Goal: Obtain resource: Obtain resource

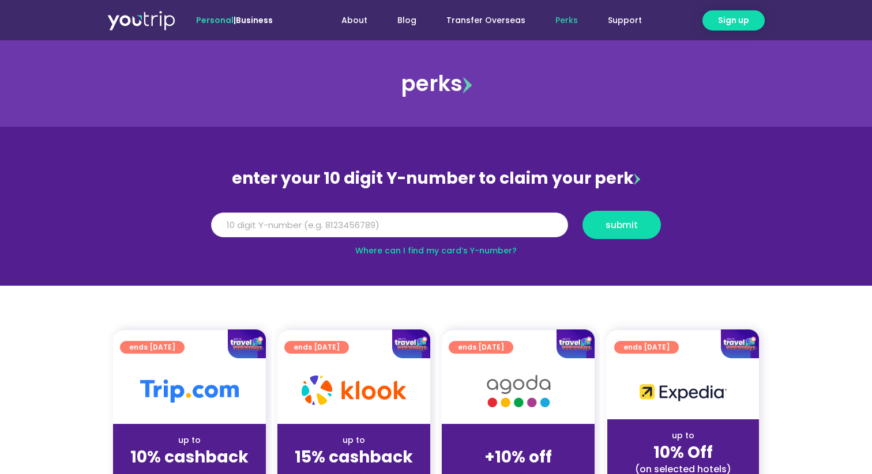
click at [376, 220] on input "Y Number" at bounding box center [389, 225] width 357 height 25
paste input "8169870833"
type input "8169870833"
click at [609, 221] on span "submit" at bounding box center [621, 225] width 32 height 9
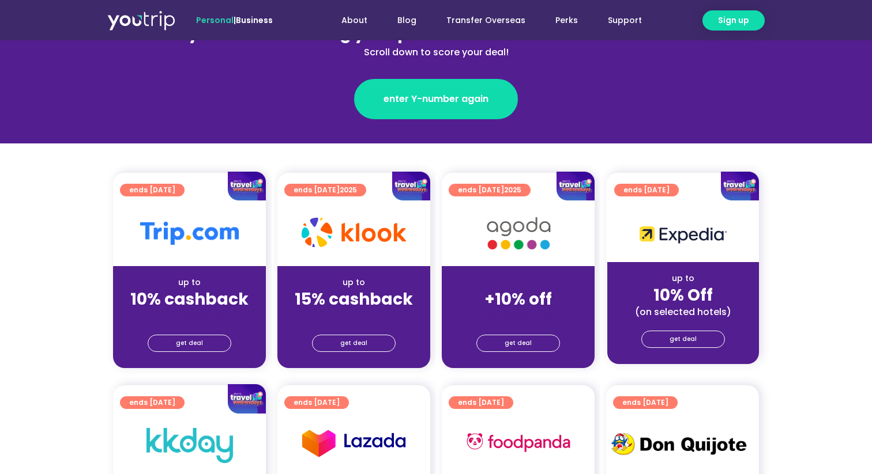
scroll to position [172, 0]
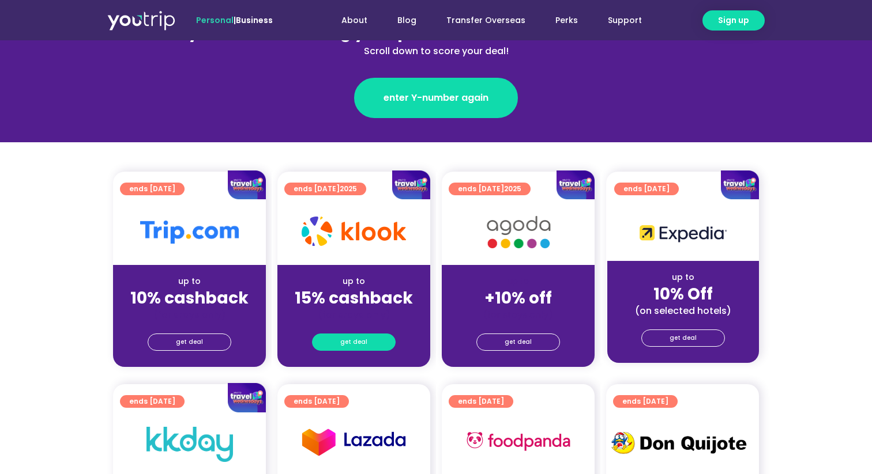
click at [344, 340] on span "get deal" at bounding box center [353, 342] width 27 height 16
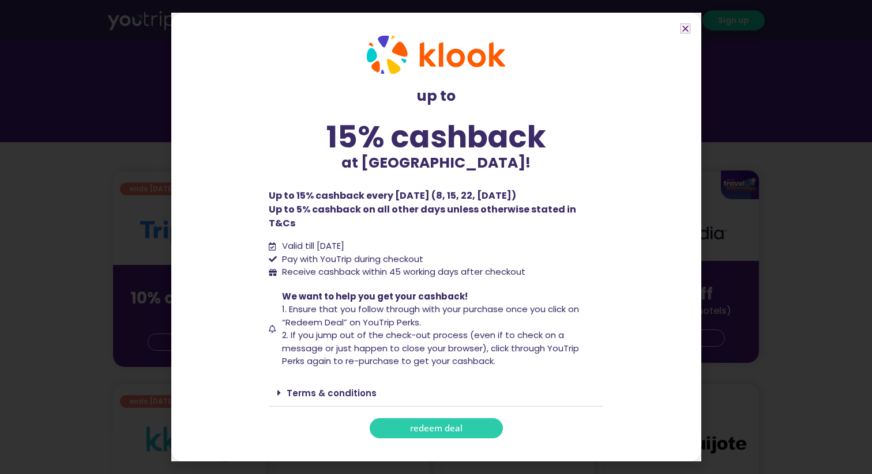
scroll to position [195, 0]
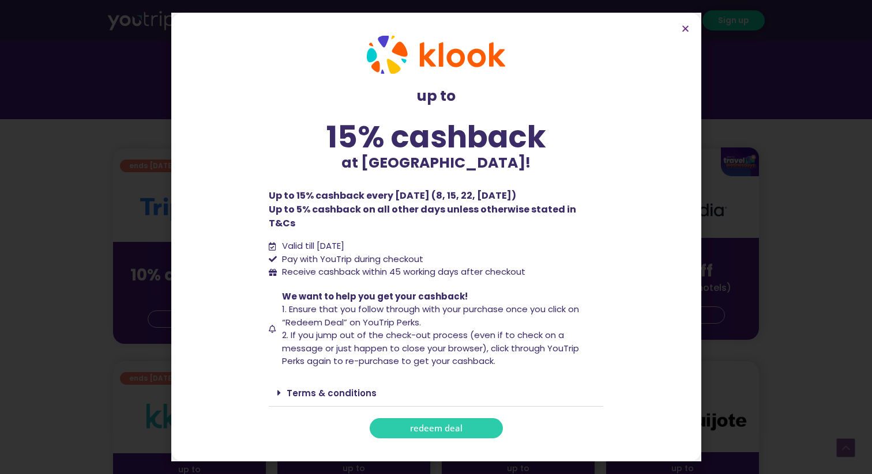
click at [316, 387] on link "Terms & conditions" at bounding box center [331, 393] width 90 height 12
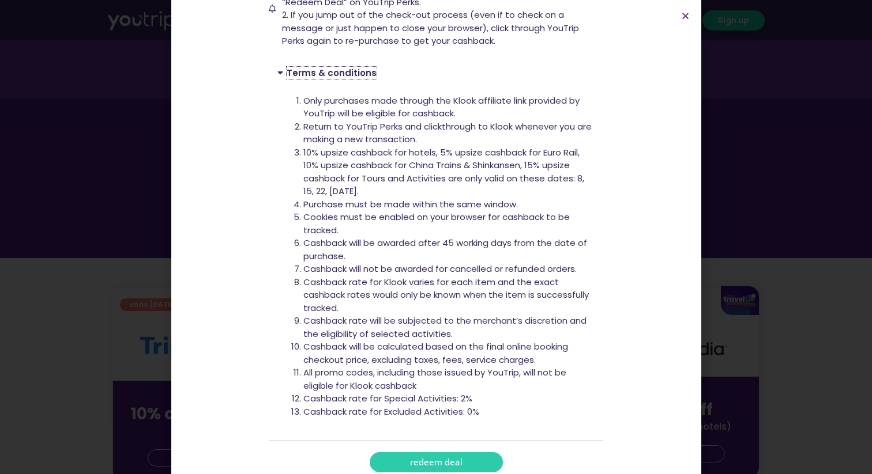
scroll to position [315, 0]
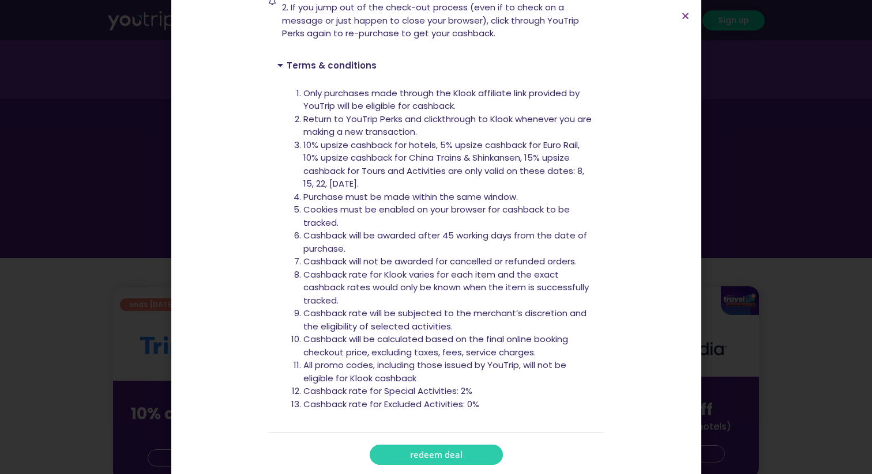
click at [414, 451] on span "redeem deal" at bounding box center [436, 455] width 52 height 9
